Goal: Information Seeking & Learning: Find specific fact

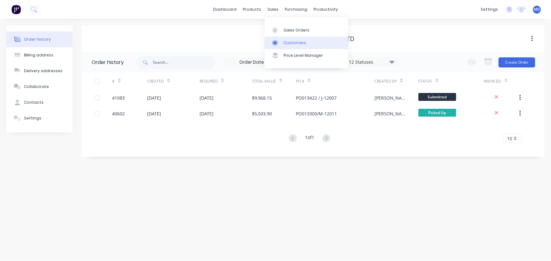
click at [299, 41] on div "Customers" at bounding box center [295, 43] width 23 height 6
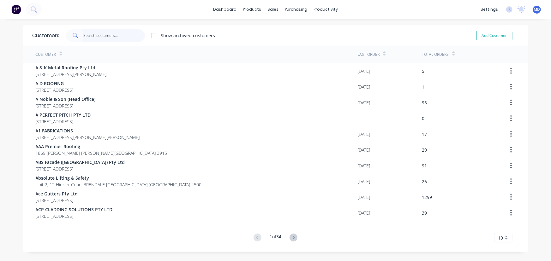
click at [115, 33] on input "text" at bounding box center [114, 35] width 62 height 13
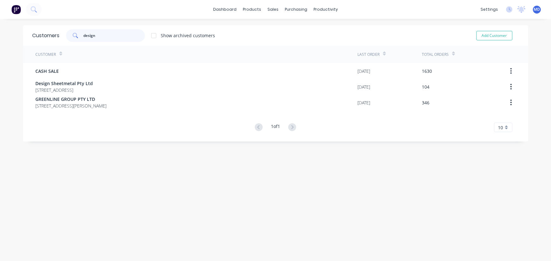
type input "design"
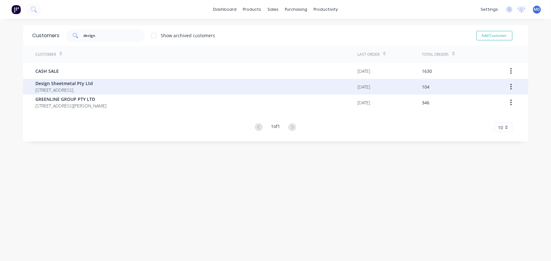
click at [62, 84] on span "Design Sheetmetal Pty Ltd" at bounding box center [64, 83] width 57 height 7
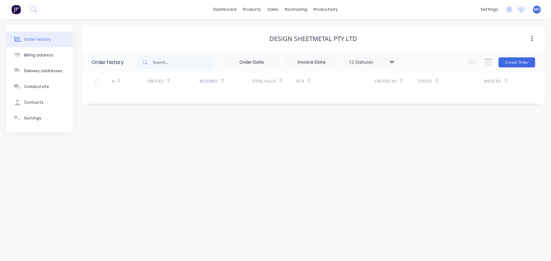
click at [392, 61] on icon at bounding box center [392, 62] width 5 height 3
click at [424, 135] on label at bounding box center [424, 135] width 0 height 0
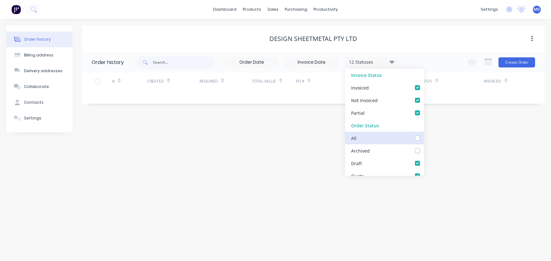
click at [424, 138] on input "checkbox" at bounding box center [426, 138] width 5 height 6
checkbox input "true"
click at [441, 140] on div "Order history Billing address Delivery addresses Collaborate Contacts Settings …" at bounding box center [275, 140] width 551 height 242
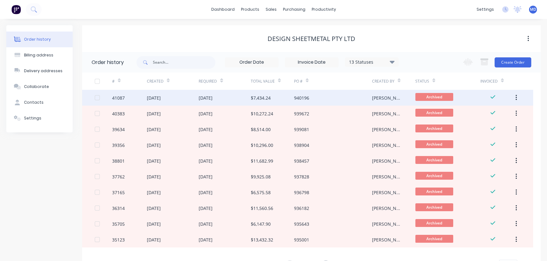
click at [212, 98] on div "[DATE]" at bounding box center [206, 98] width 14 height 7
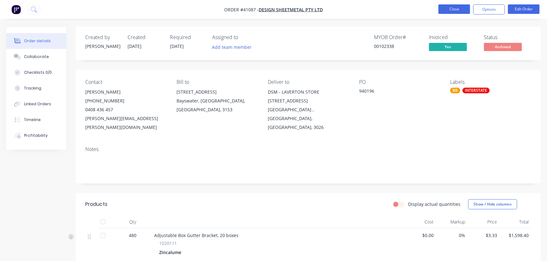
click at [449, 7] on button "Close" at bounding box center [454, 8] width 32 height 9
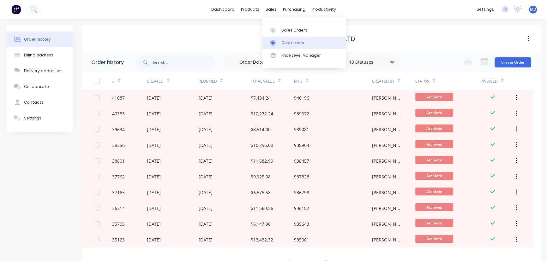
click at [287, 41] on div "Customers" at bounding box center [292, 43] width 23 height 6
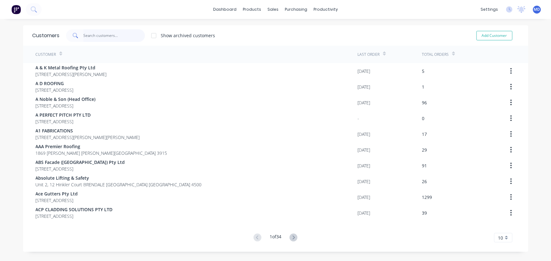
click at [124, 37] on input "text" at bounding box center [114, 35] width 62 height 13
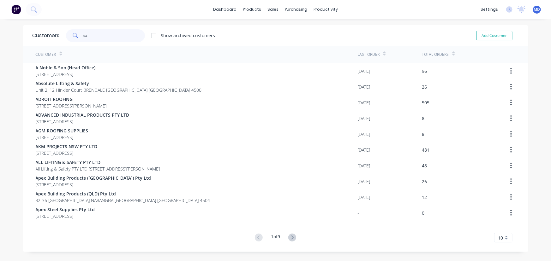
type input "s"
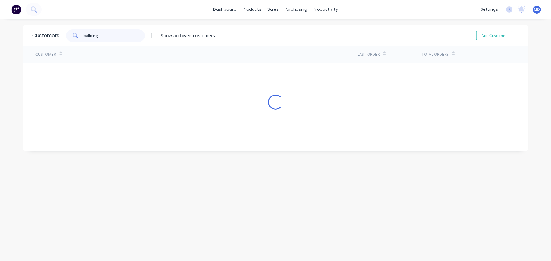
type input "building"
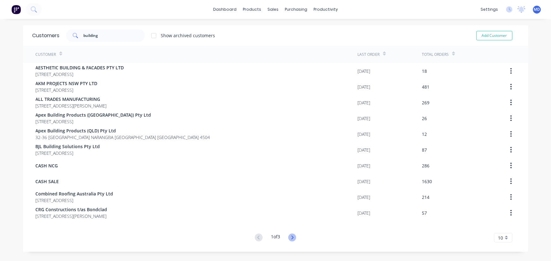
click at [290, 239] on icon at bounding box center [292, 238] width 8 height 8
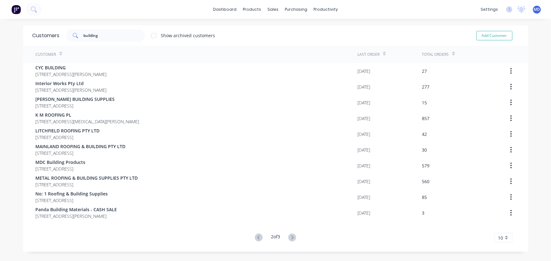
click at [290, 239] on icon at bounding box center [292, 238] width 8 height 8
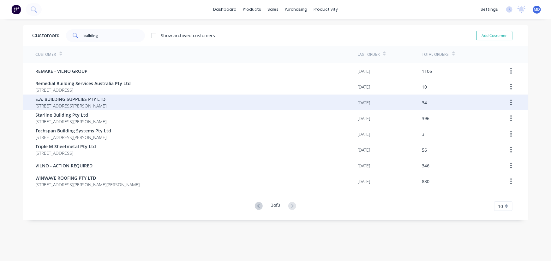
click at [73, 102] on span "S.A. BUILDING SUPPLIES PTY LTD" at bounding box center [71, 99] width 71 height 7
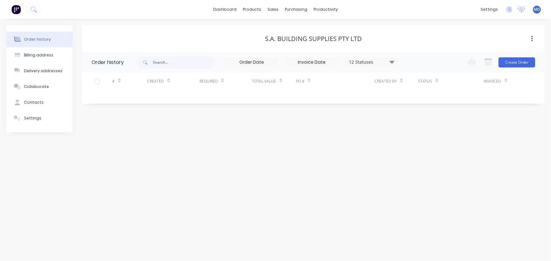
click at [392, 60] on icon at bounding box center [392, 62] width 5 height 8
click at [424, 135] on label at bounding box center [424, 135] width 0 height 0
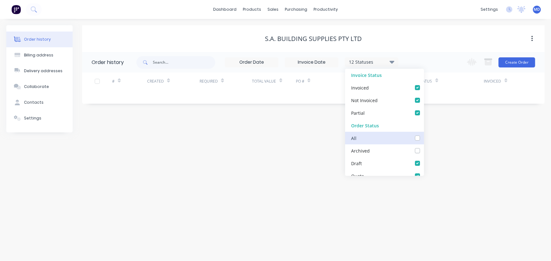
click at [424, 137] on input "checkbox" at bounding box center [426, 138] width 5 height 6
checkbox input "true"
click at [493, 169] on div "Order history Billing address Delivery addresses Collaborate Contacts Settings …" at bounding box center [275, 140] width 551 height 242
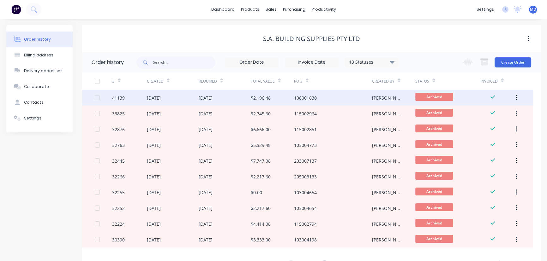
click at [237, 95] on div "[DATE]" at bounding box center [225, 98] width 52 height 16
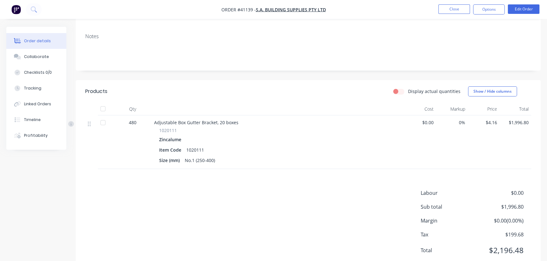
scroll to position [116, 0]
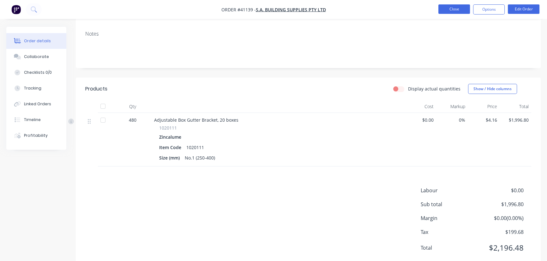
click at [454, 10] on button "Close" at bounding box center [454, 8] width 32 height 9
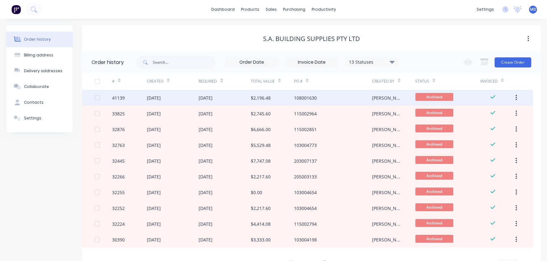
click at [235, 94] on div "[DATE]" at bounding box center [225, 98] width 52 height 16
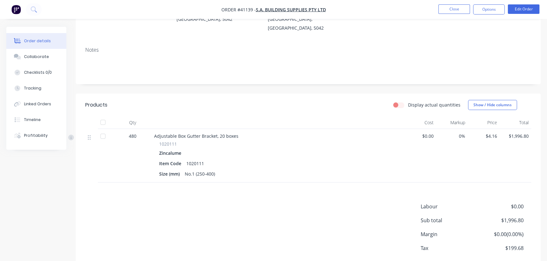
scroll to position [115, 0]
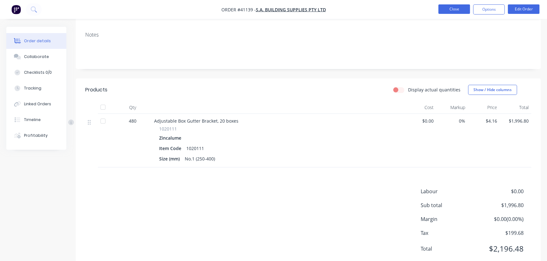
click at [454, 8] on button "Close" at bounding box center [454, 8] width 32 height 9
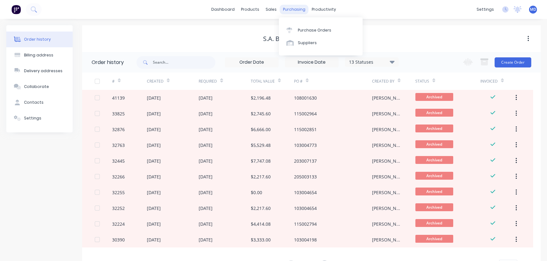
click at [288, 9] on div "purchasing" at bounding box center [294, 9] width 29 height 9
click at [318, 29] on div "Purchase Orders" at bounding box center [314, 30] width 33 height 6
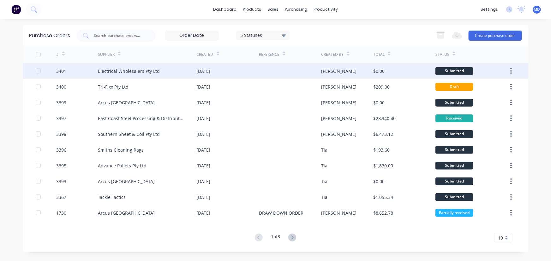
click at [118, 70] on div "Electrical Wholesalers Pty Ltd" at bounding box center [129, 71] width 62 height 7
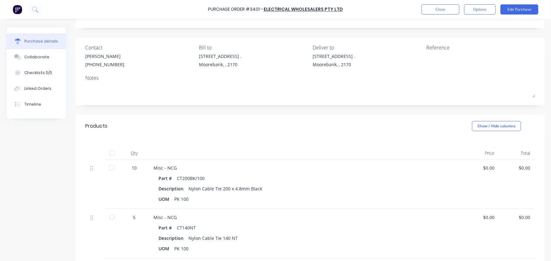
scroll to position [28, 0]
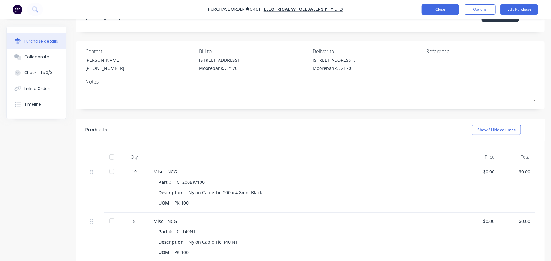
click at [443, 8] on button "Close" at bounding box center [441, 9] width 38 height 10
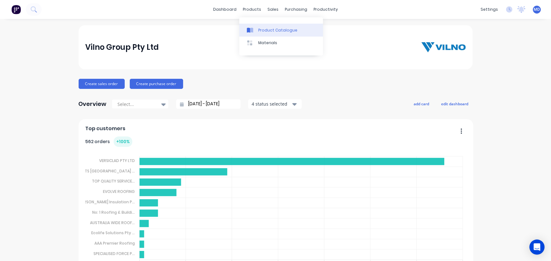
click at [283, 27] on div "Product Catalogue" at bounding box center [277, 30] width 39 height 6
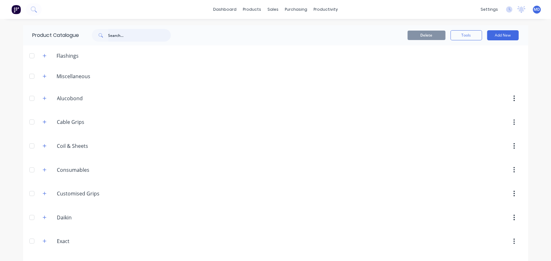
click at [147, 37] on input "text" at bounding box center [139, 35] width 63 height 13
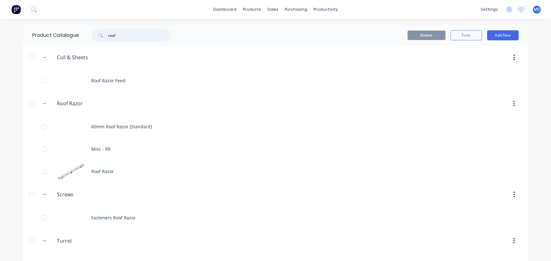
drag, startPoint x: 107, startPoint y: 38, endPoint x: 4, endPoint y: 18, distance: 105.1
click at [48, 32] on div "Product Catalogue roof" at bounding box center [105, 35] width 164 height 20
type input "fast"
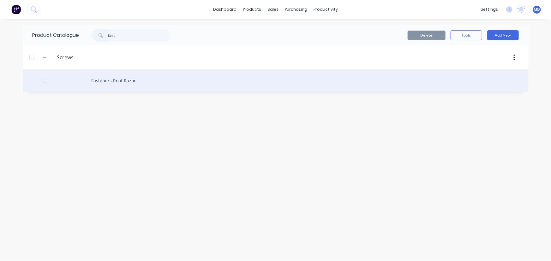
click at [110, 79] on div "Fasteners Roof Razor" at bounding box center [275, 80] width 505 height 22
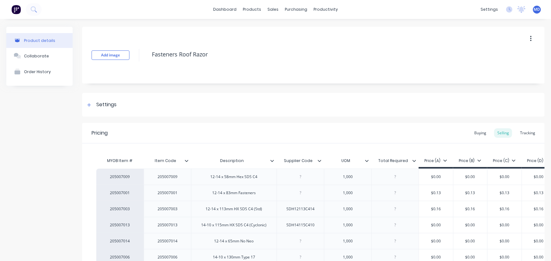
type textarea "x"
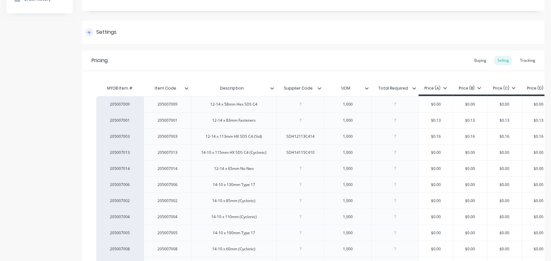
scroll to position [86, 0]
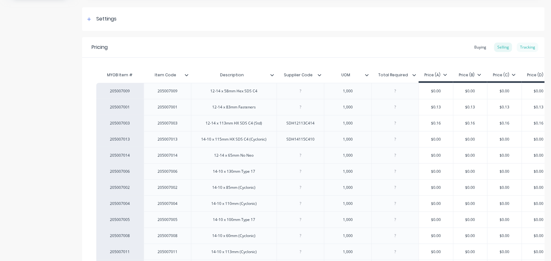
click at [525, 45] on div "Tracking" at bounding box center [527, 47] width 21 height 9
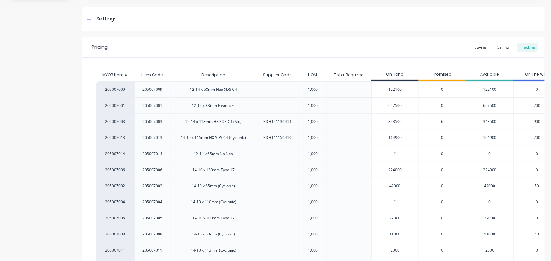
drag, startPoint x: 57, startPoint y: 85, endPoint x: 83, endPoint y: 98, distance: 29.1
click at [56, 102] on div "Product details Collaborate Order History" at bounding box center [39, 127] width 66 height 373
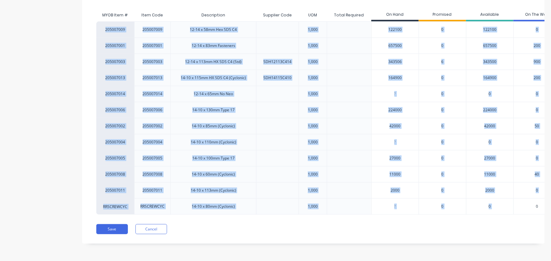
scroll to position [0, 20]
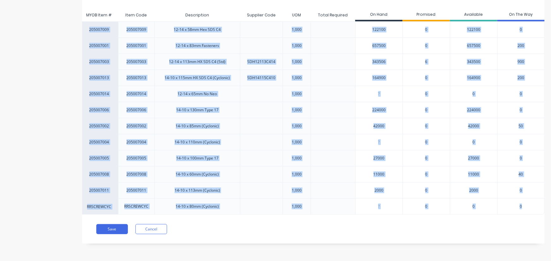
drag, startPoint x: 91, startPoint y: 85, endPoint x: 530, endPoint y: 206, distance: 456.2
click at [530, 206] on div "MYOB Item # Item Code Description Supplier Code UOM Total Required On Hand Prom…" at bounding box center [313, 106] width 463 height 217
copy div "205007009 205007009 12-14 x 58mm Hex SDS C4 1,000 122100 0 122100 0 205007001 2…"
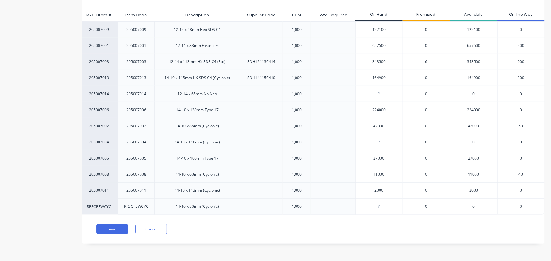
click at [278, 235] on div "Pricing Buying Selling Tracking MYOB Item # Item Code Description Supplier Code…" at bounding box center [313, 110] width 463 height 267
click at [213, 107] on div "14-10 x 130mm Type 17" at bounding box center [197, 110] width 42 height 6
click at [216, 107] on div "14-10 x 130mm Type 17" at bounding box center [197, 110] width 52 height 16
click at [209, 107] on div "14-10 x 130mm Type 17" at bounding box center [197, 110] width 42 height 6
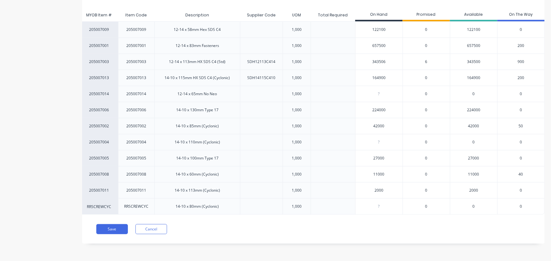
click at [216, 105] on div "14-10 x 130mm Type 17" at bounding box center [197, 110] width 52 height 16
click at [208, 107] on div "14-10 x 130mm Type 17" at bounding box center [197, 110] width 42 height 6
click at [186, 107] on div "14-10 x 130mm Type 17" at bounding box center [197, 110] width 42 height 6
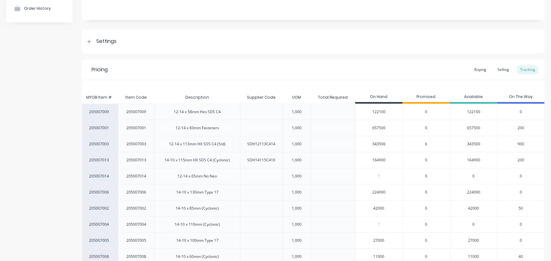
scroll to position [92, 0]
